Goal: Book appointment/travel/reservation

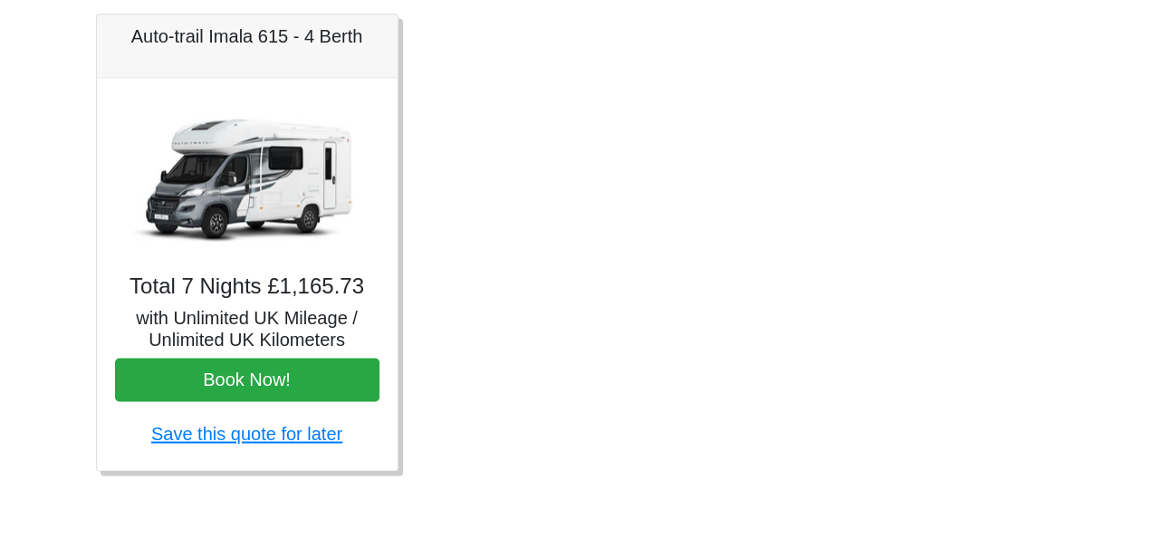
scroll to position [813, 0]
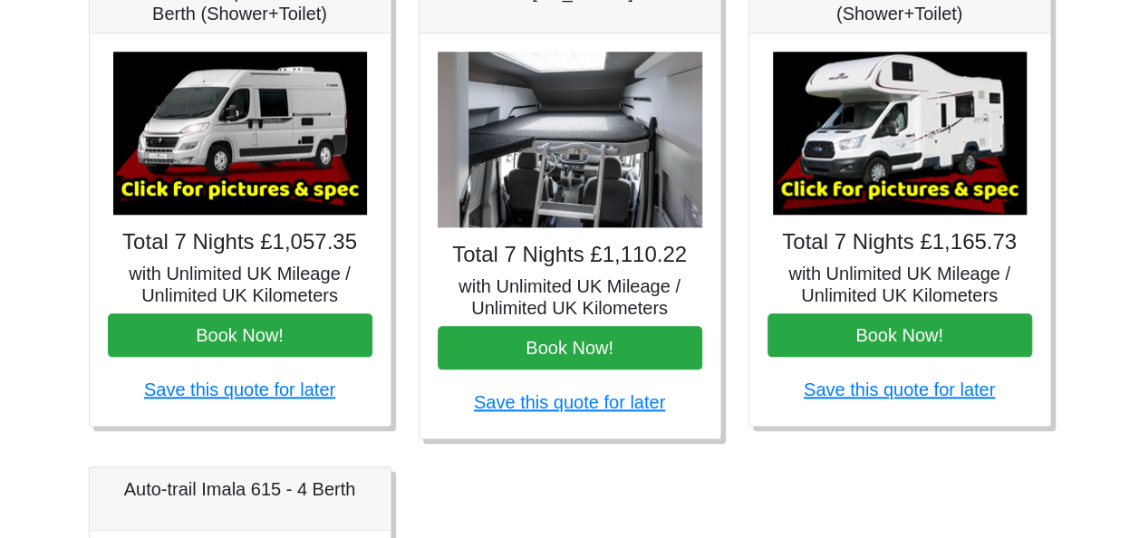
click at [933, 130] on img at bounding box center [900, 133] width 254 height 163
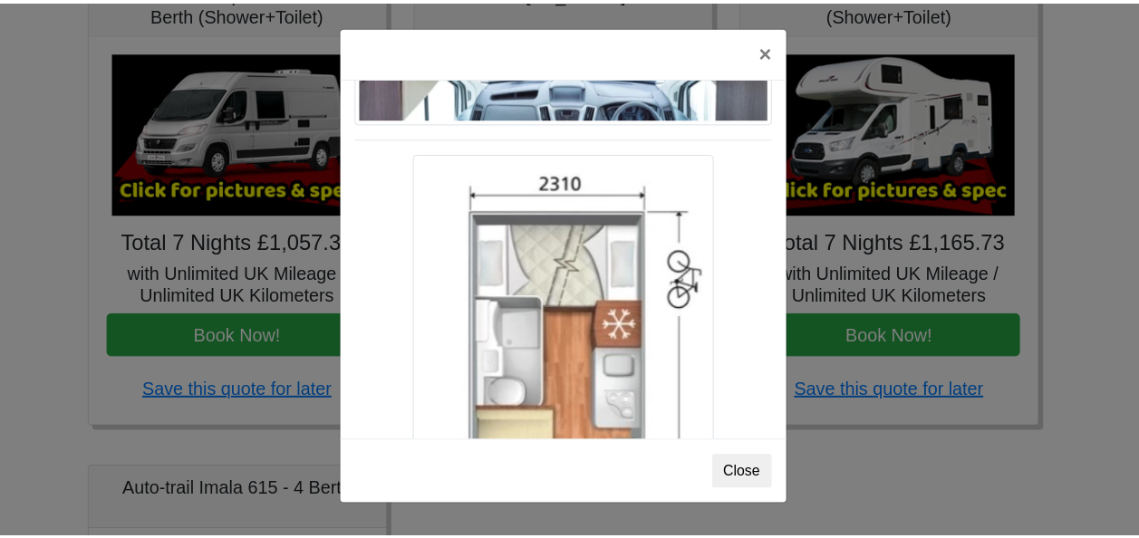
scroll to position [2736, 0]
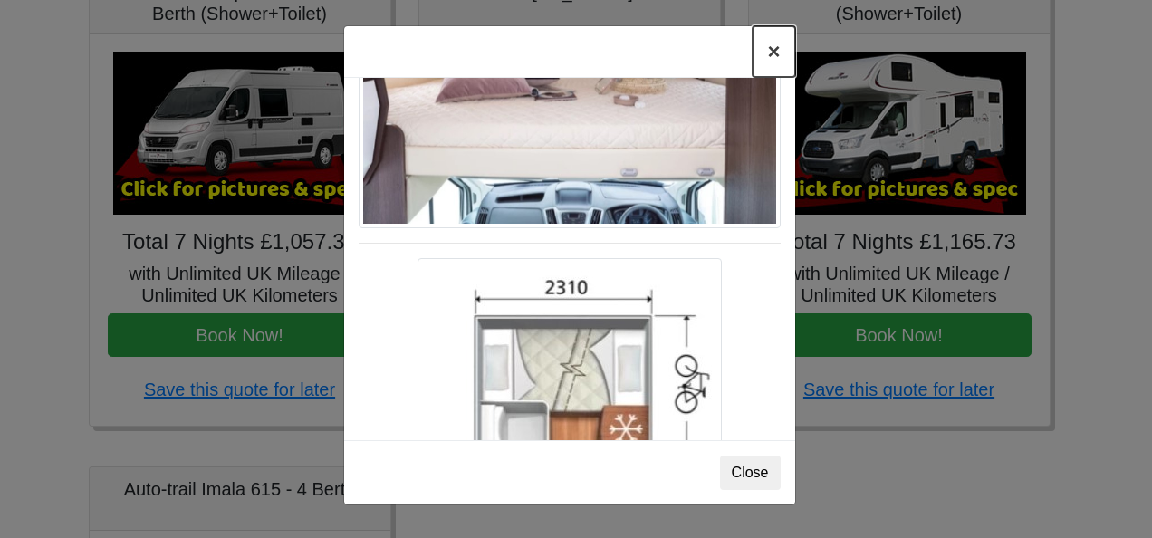
click at [777, 55] on button "×" at bounding box center [774, 51] width 42 height 51
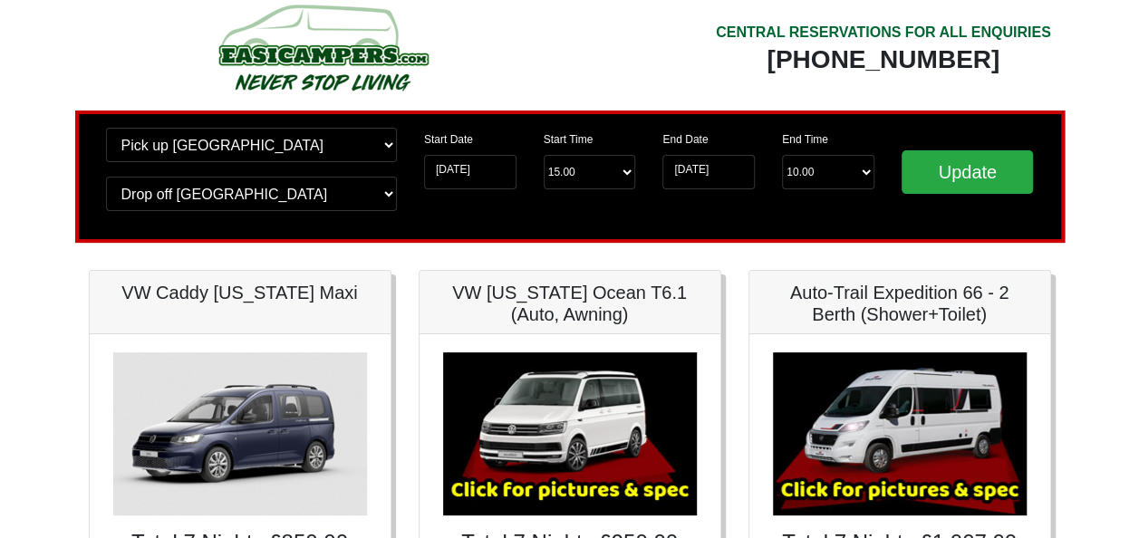
scroll to position [0, 0]
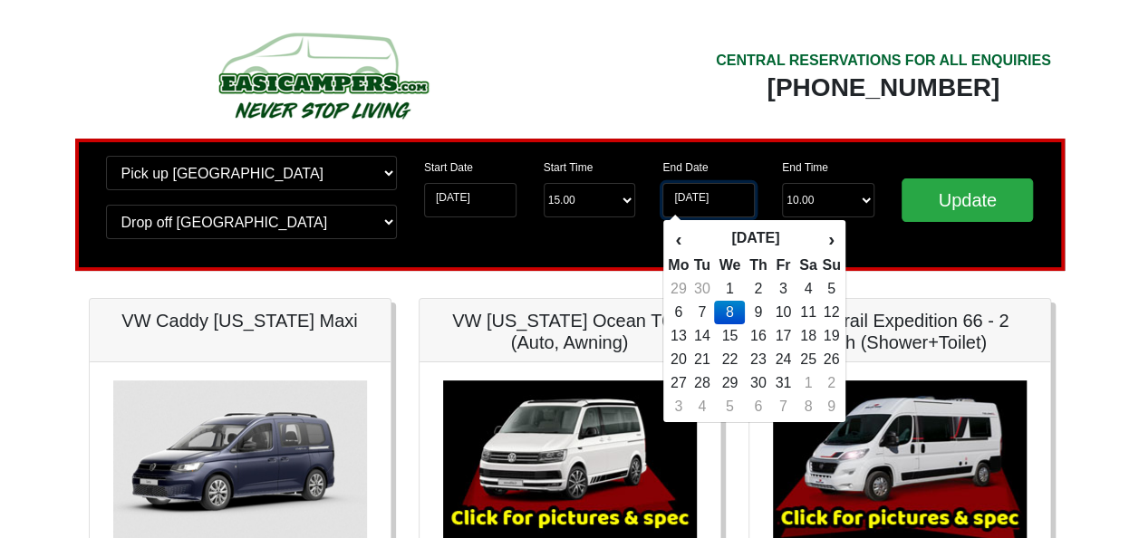
click at [685, 199] on input "08-07-2026" at bounding box center [708, 200] width 92 height 34
click at [681, 312] on td "6" at bounding box center [678, 313] width 23 height 24
type input "[DATE]"
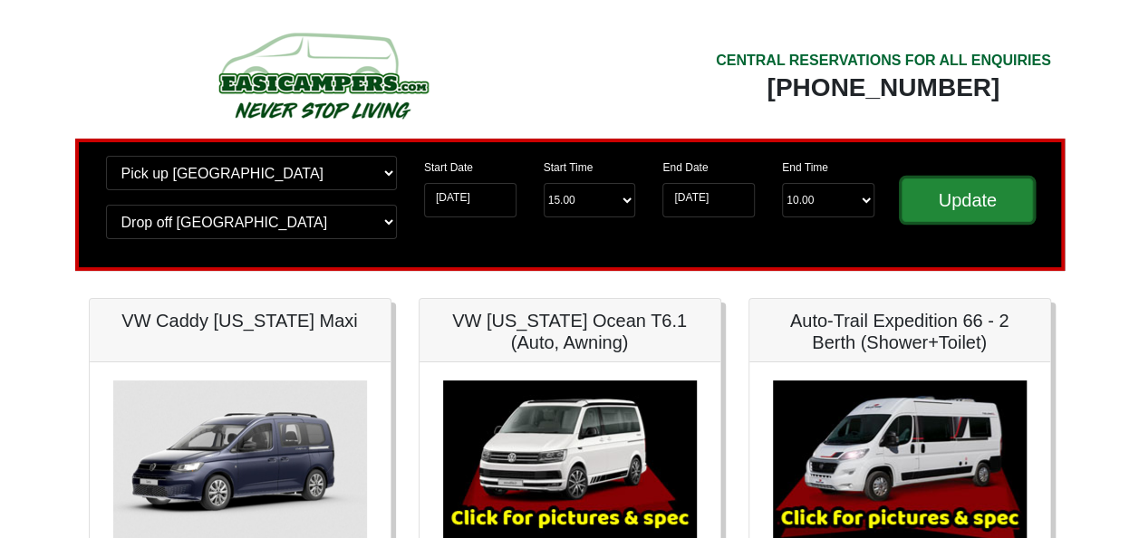
click at [929, 203] on input "Update" at bounding box center [967, 199] width 132 height 43
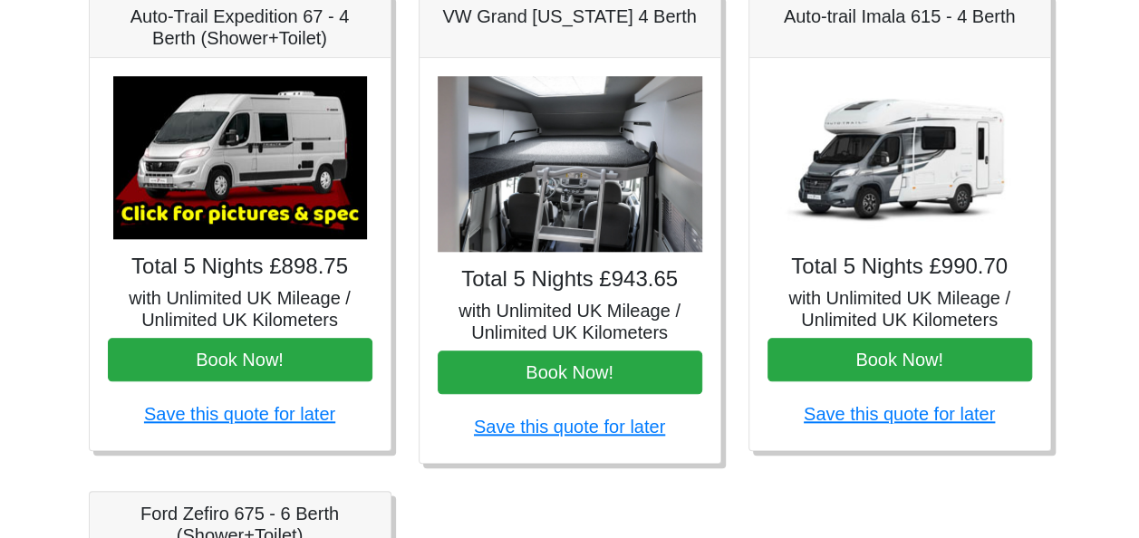
scroll to position [813, 0]
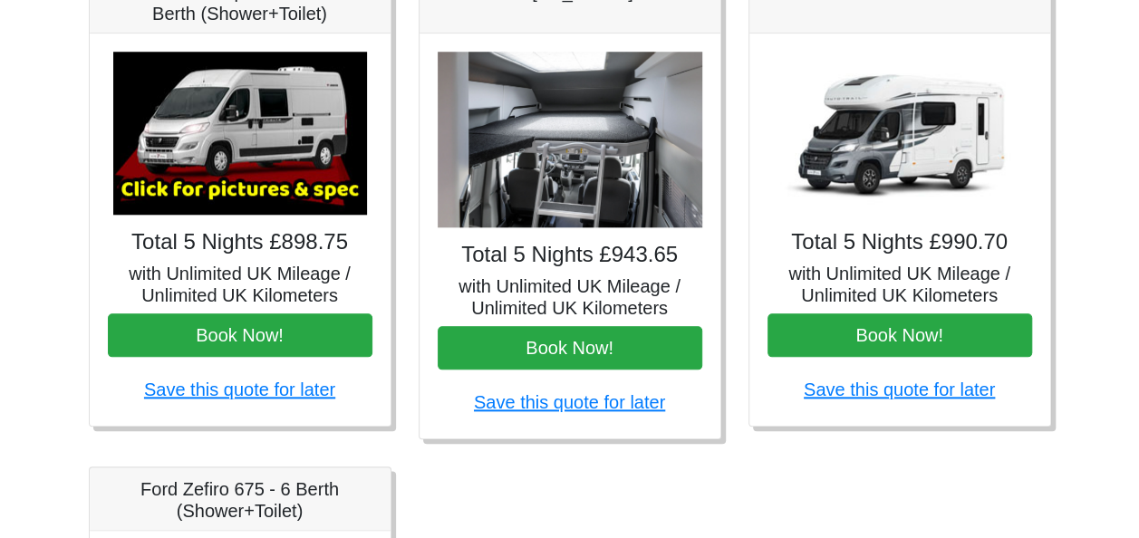
click at [1094, 136] on body "CENTRAL RESERVATIONS FOR ALL ENQUIRIES [PHONE_NUMBER] Easicampers Booking : Sea…" at bounding box center [569, 91] width 1139 height 1808
